Goal: Transaction & Acquisition: Purchase product/service

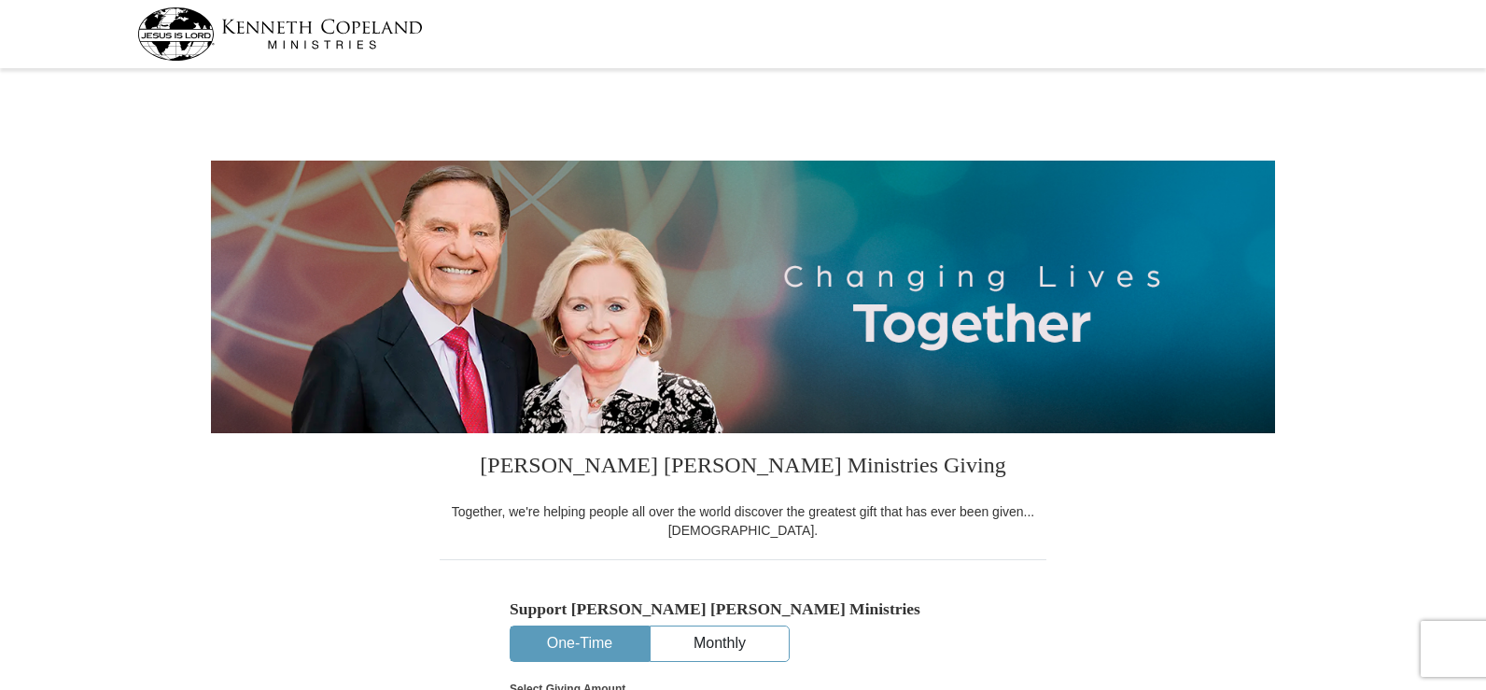
select select "[GEOGRAPHIC_DATA]"
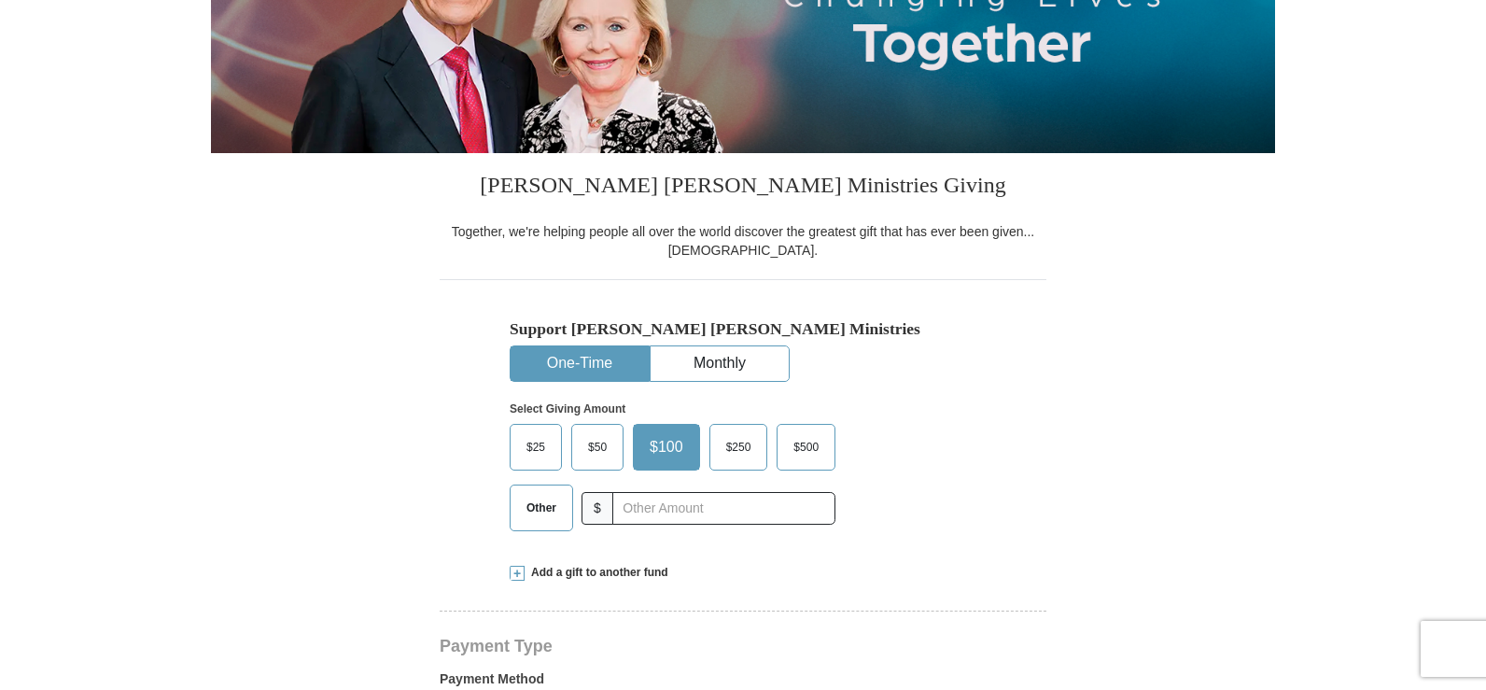
click at [617, 368] on button "One-Time" at bounding box center [580, 363] width 138 height 35
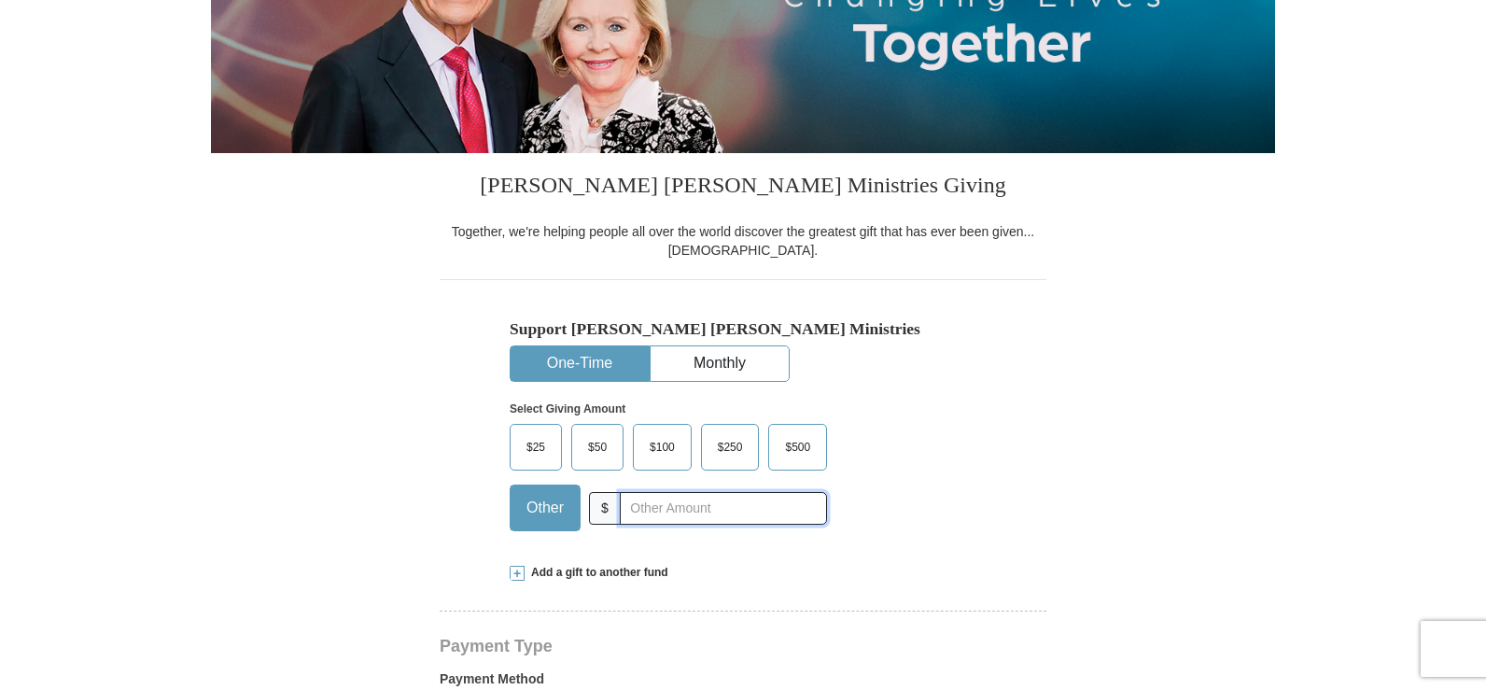
click at [626, 514] on input "text" at bounding box center [723, 508] width 207 height 33
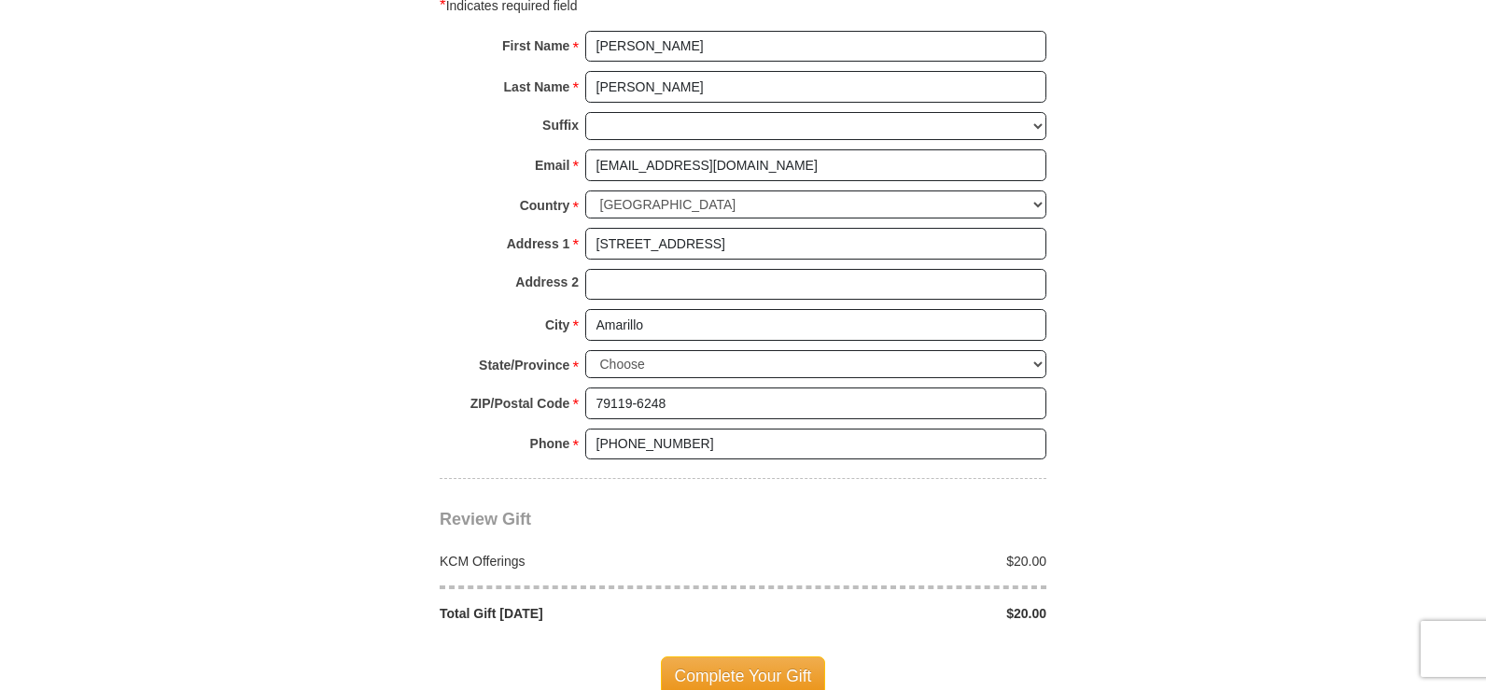
scroll to position [1307, 0]
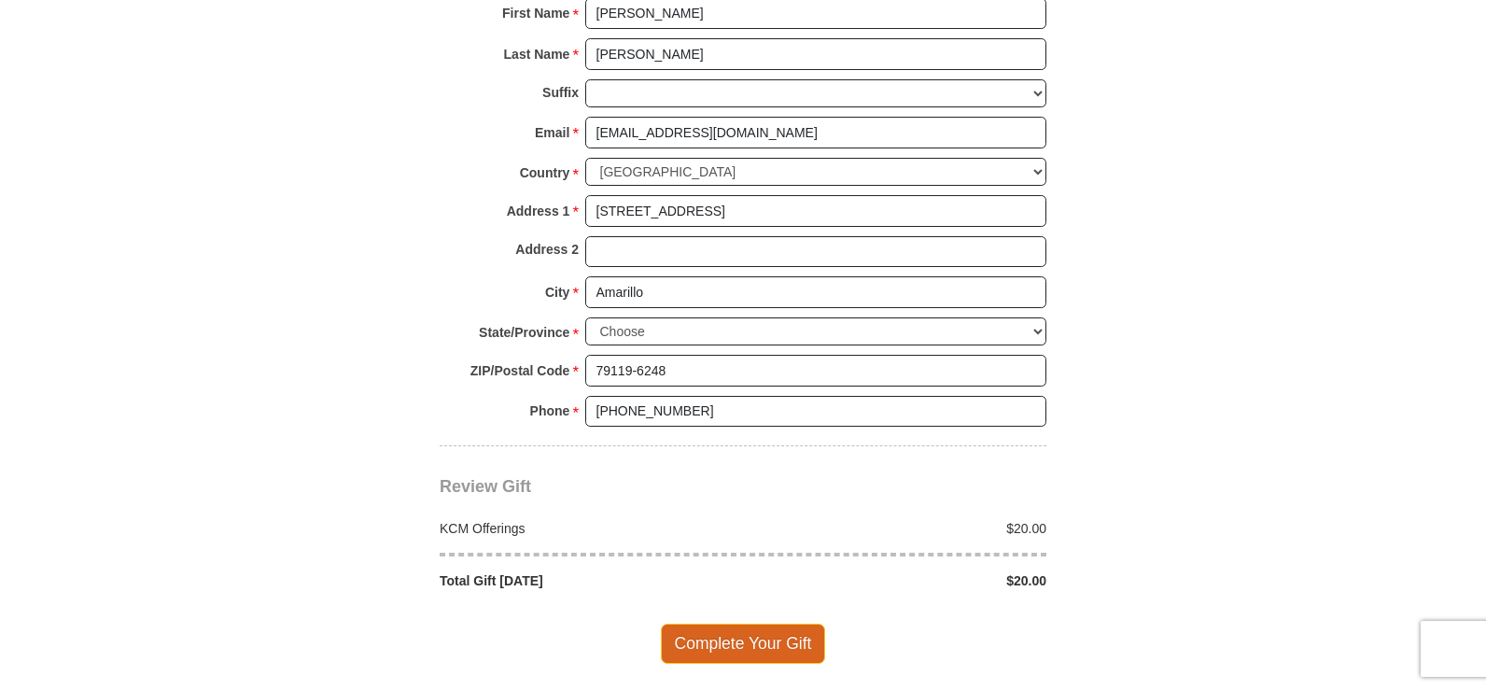
type input "20"
click at [746, 641] on span "Complete Your Gift" at bounding box center [743, 643] width 165 height 39
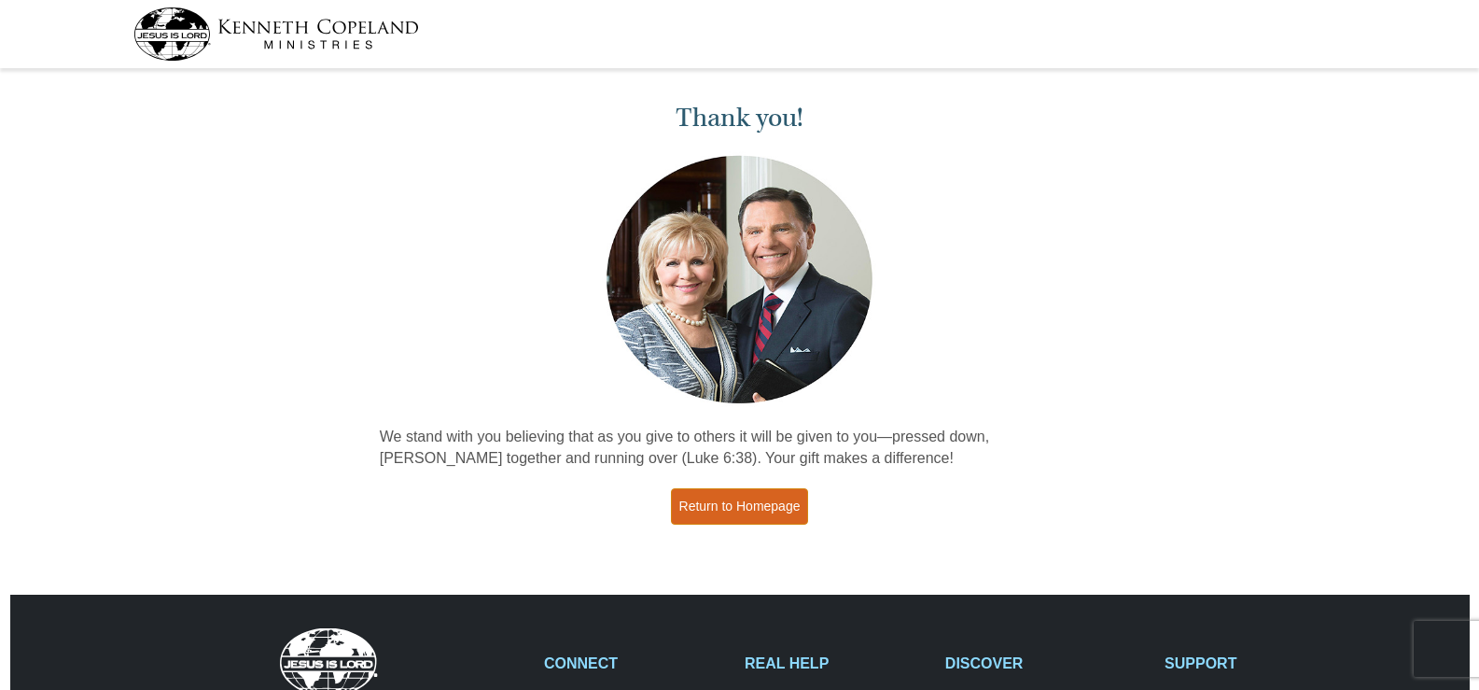
click at [724, 511] on link "Return to Homepage" at bounding box center [740, 506] width 138 height 36
